Goal: Check status

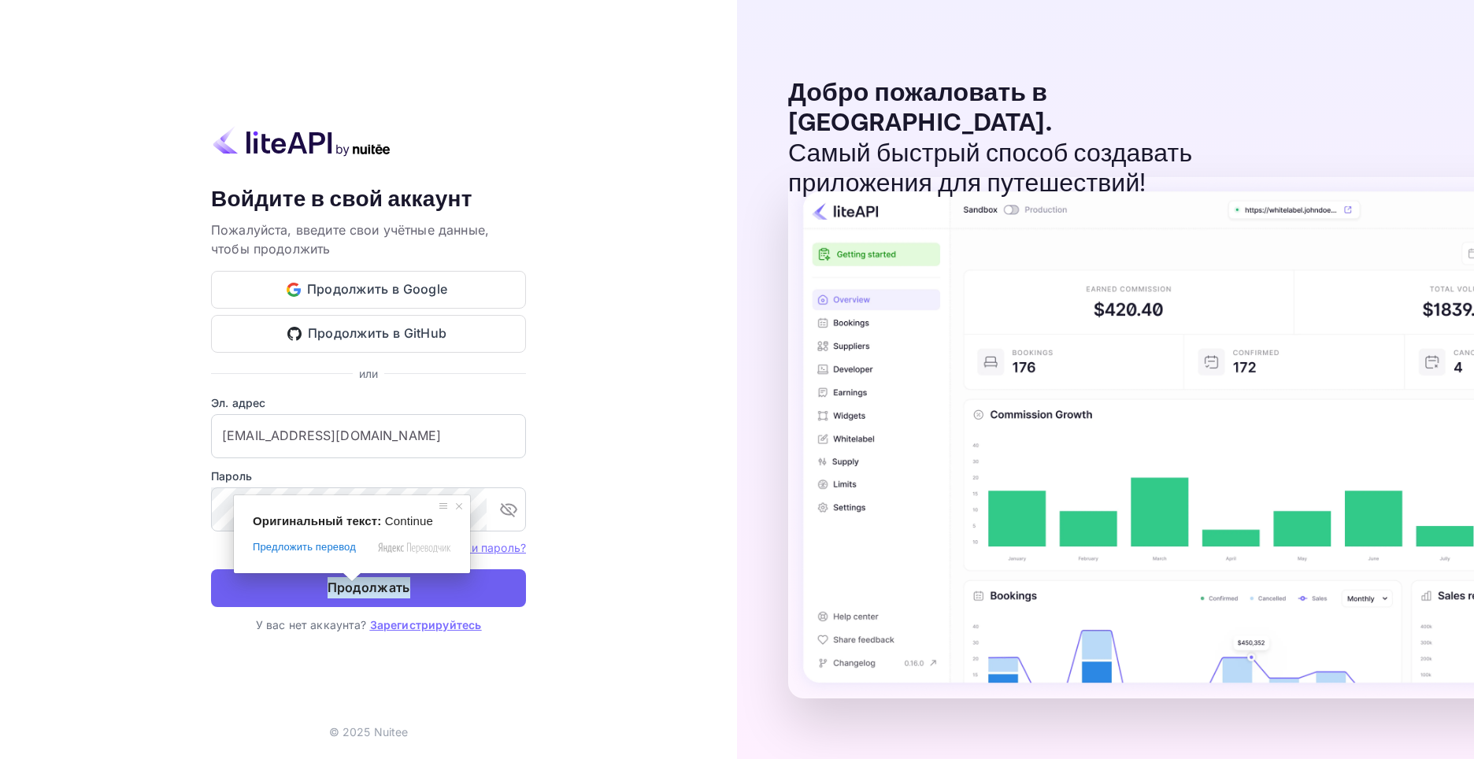
click at [357, 587] on ya-tr-span "Продолжать" at bounding box center [369, 587] width 83 height 21
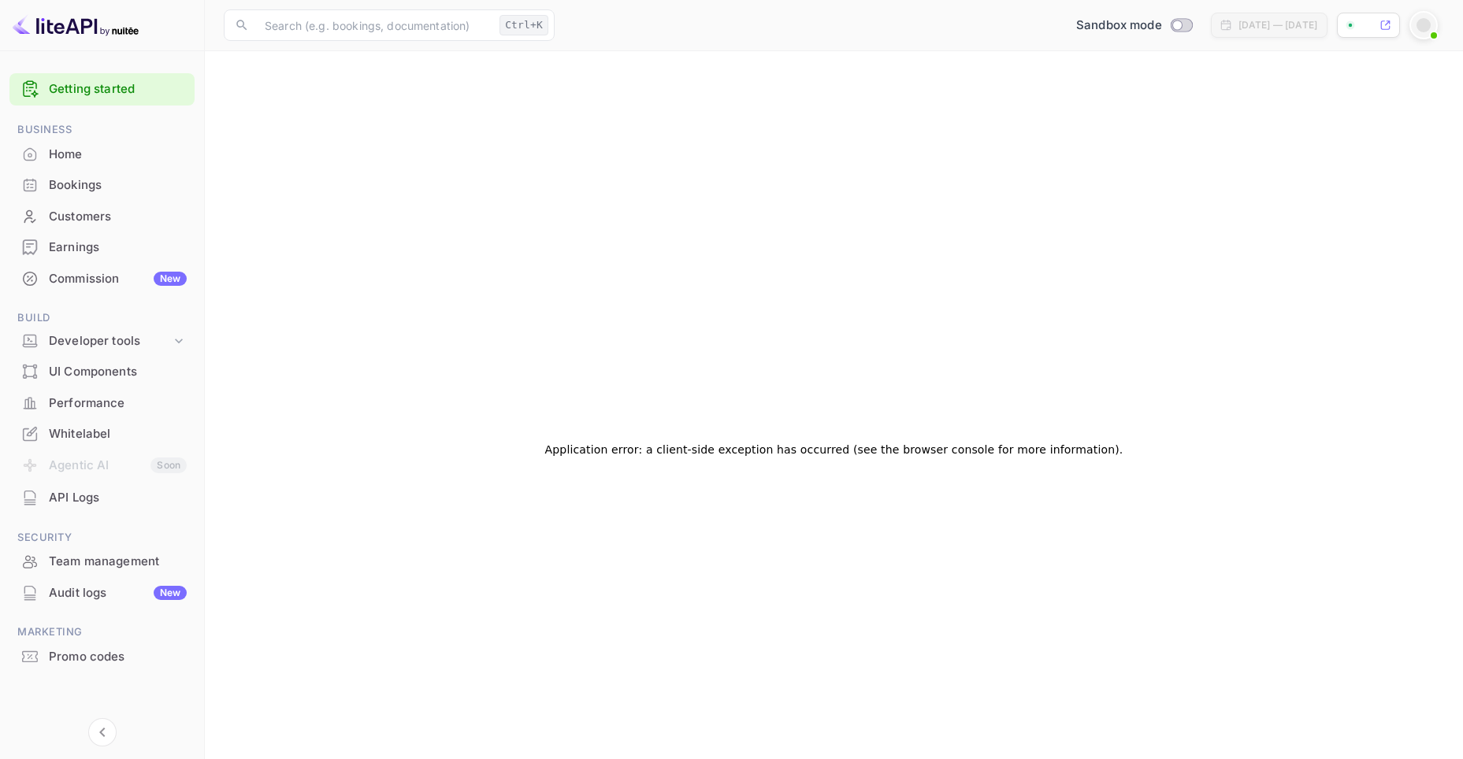
click at [80, 185] on ya-tr-span "Bookings" at bounding box center [75, 185] width 53 height 18
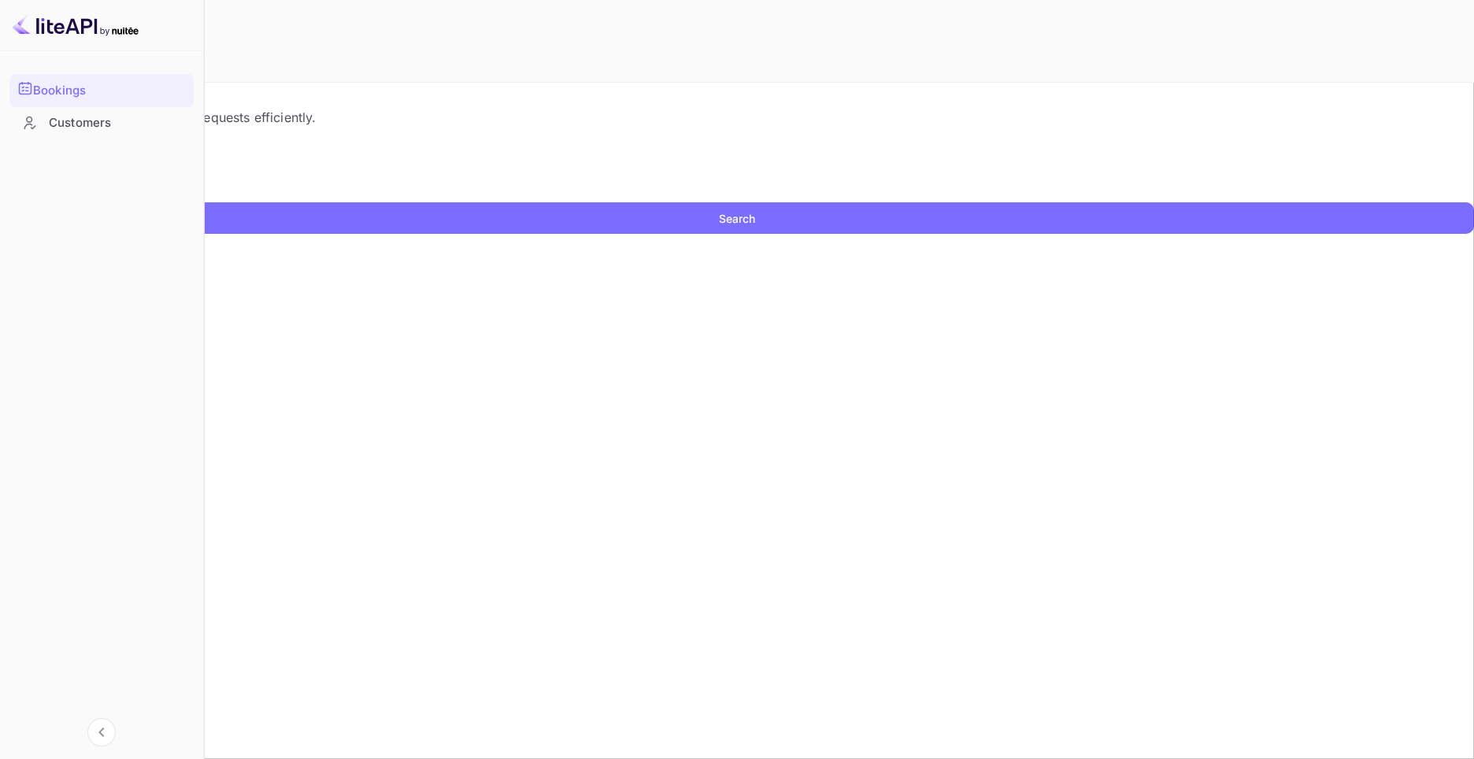
click at [203, 202] on input "text" at bounding box center [101, 191] width 203 height 24
paste input "9433423"
type input "9433423"
click at [1115, 234] on button "Search" at bounding box center [737, 218] width 1474 height 32
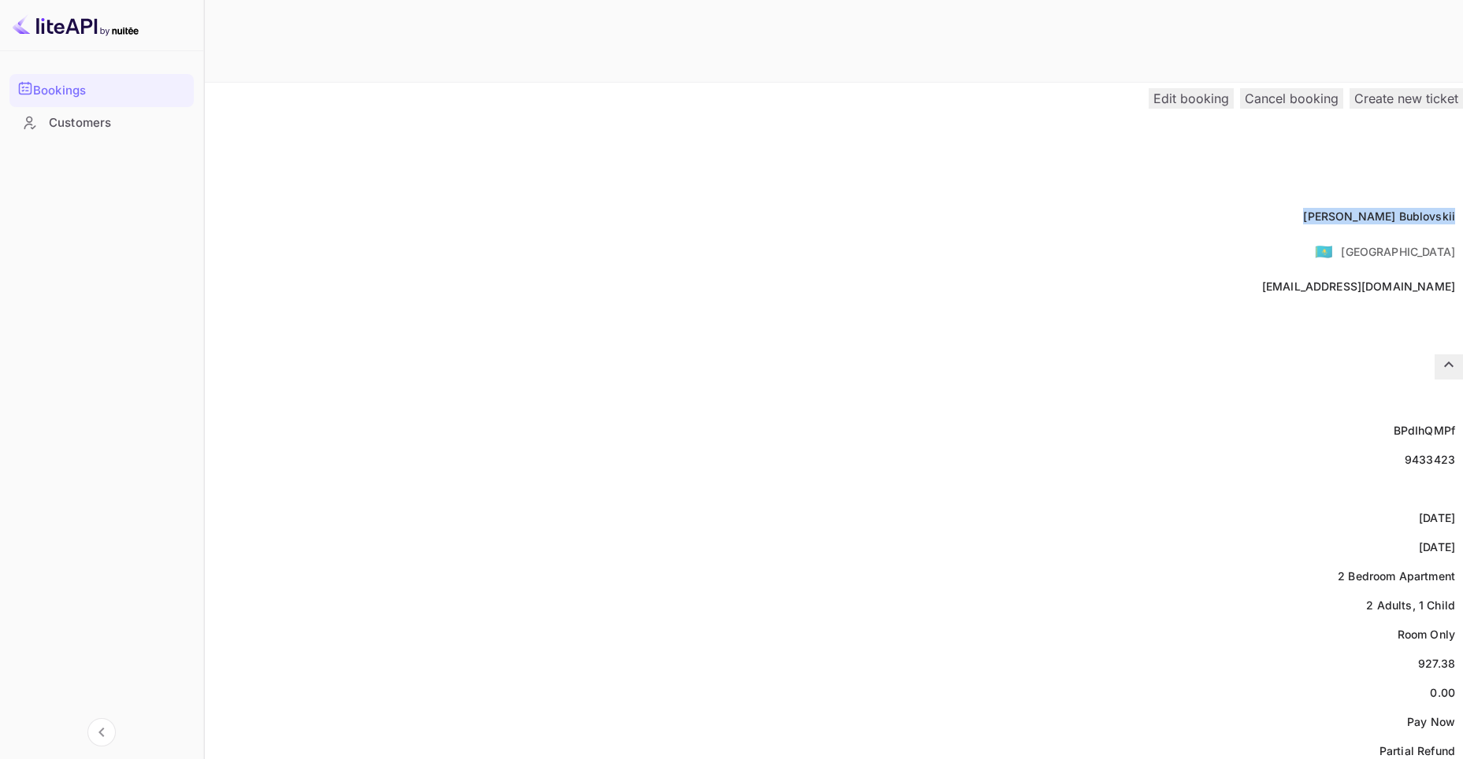
drag, startPoint x: 721, startPoint y: 186, endPoint x: 811, endPoint y: 195, distance: 91.1
click at [811, 202] on div "Full name [PERSON_NAME]" at bounding box center [731, 216] width 1463 height 29
copy div "[PERSON_NAME]"
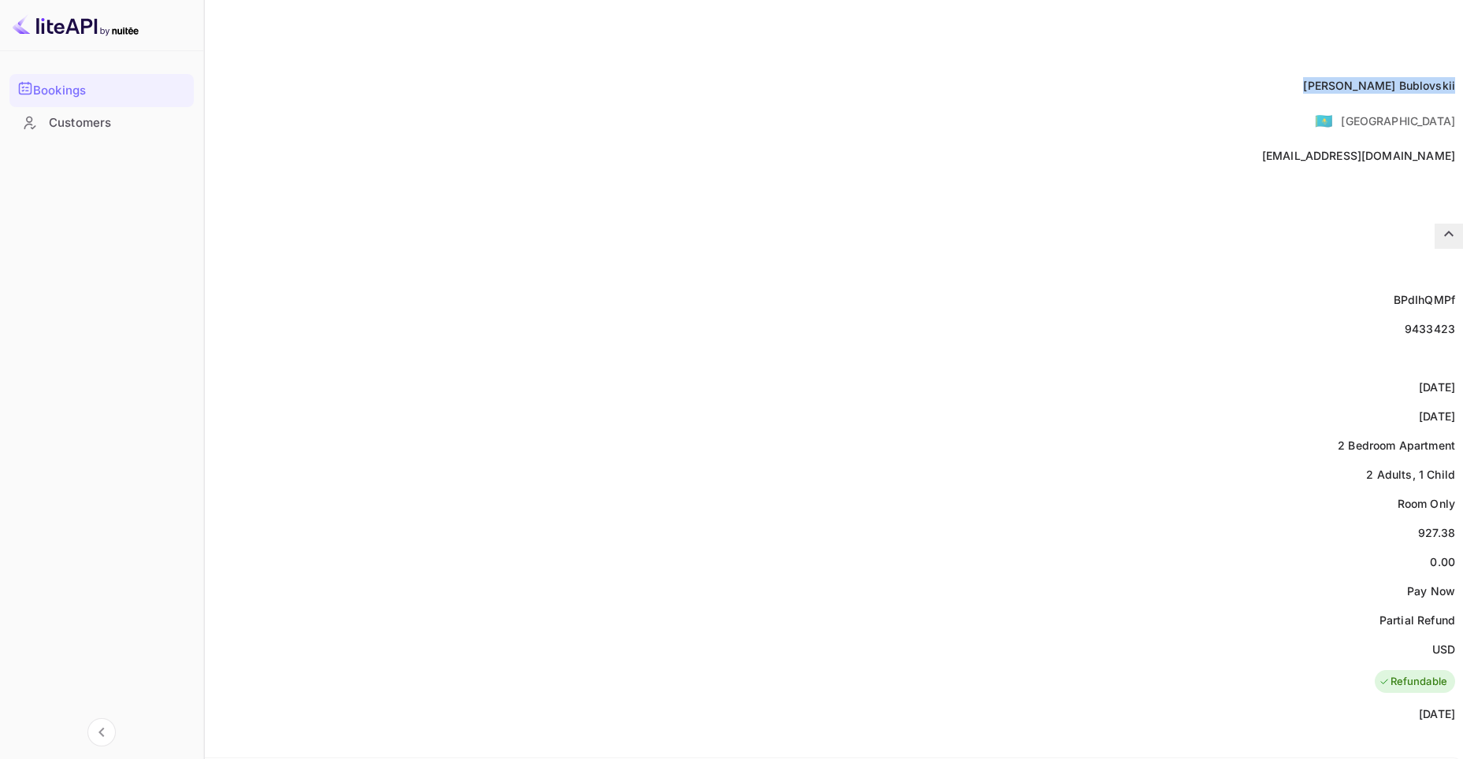
scroll to position [236, 0]
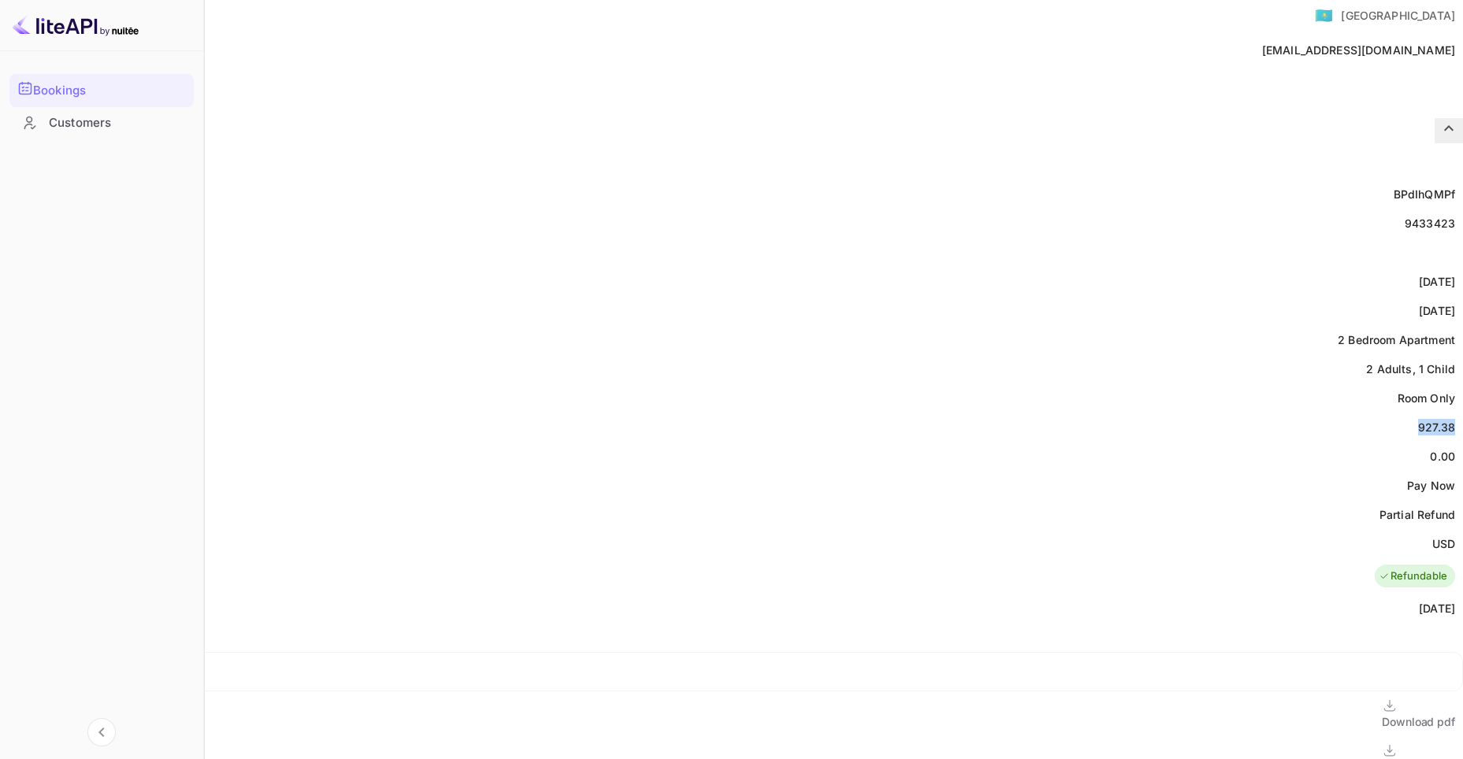
drag, startPoint x: 770, startPoint y: 388, endPoint x: 813, endPoint y: 389, distance: 42.6
click at [813, 413] on div "Price 927.38" at bounding box center [731, 427] width 1463 height 29
copy div "927.38"
